Goal: Check status: Check status

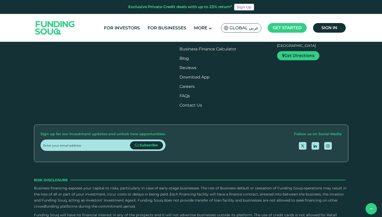
scroll to position [600, 0]
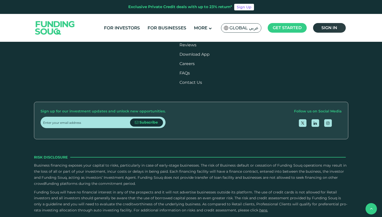
click at [327, 24] on link "Sign in" at bounding box center [329, 28] width 33 height 10
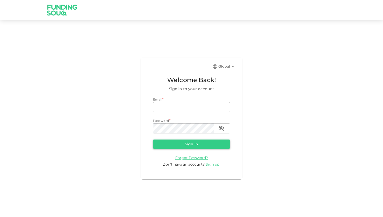
type input "hassananwer91@gmail.com"
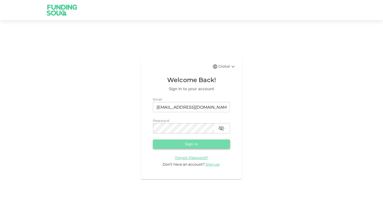
click at [194, 141] on button "Sign in" at bounding box center [191, 144] width 77 height 9
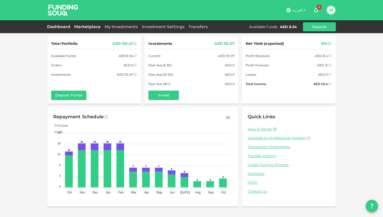
click at [91, 27] on link "Marketplace" at bounding box center [87, 26] width 30 height 5
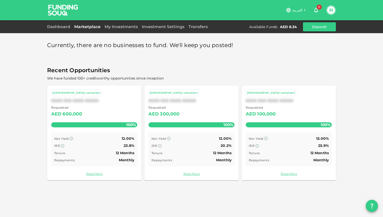
click at [96, 178] on div "Sharia-compliant XXXX XXX XXXX XXXXX Requested AED 600,000 100% Net Yield 12.00…" at bounding box center [94, 133] width 94 height 95
click at [128, 27] on link "My Investments" at bounding box center [121, 26] width 37 height 5
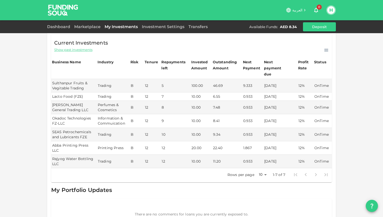
scroll to position [41, 0]
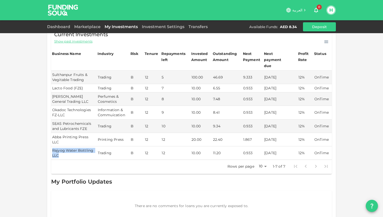
drag, startPoint x: 53, startPoint y: 137, endPoint x: 76, endPoint y: 145, distance: 24.5
click at [76, 147] on td "Rajyog Water Bottling LLC" at bounding box center [74, 153] width 46 height 13
click at [82, 147] on td "Rajyog Water Bottling LLC" at bounding box center [74, 153] width 46 height 13
